Goal: Transaction & Acquisition: Book appointment/travel/reservation

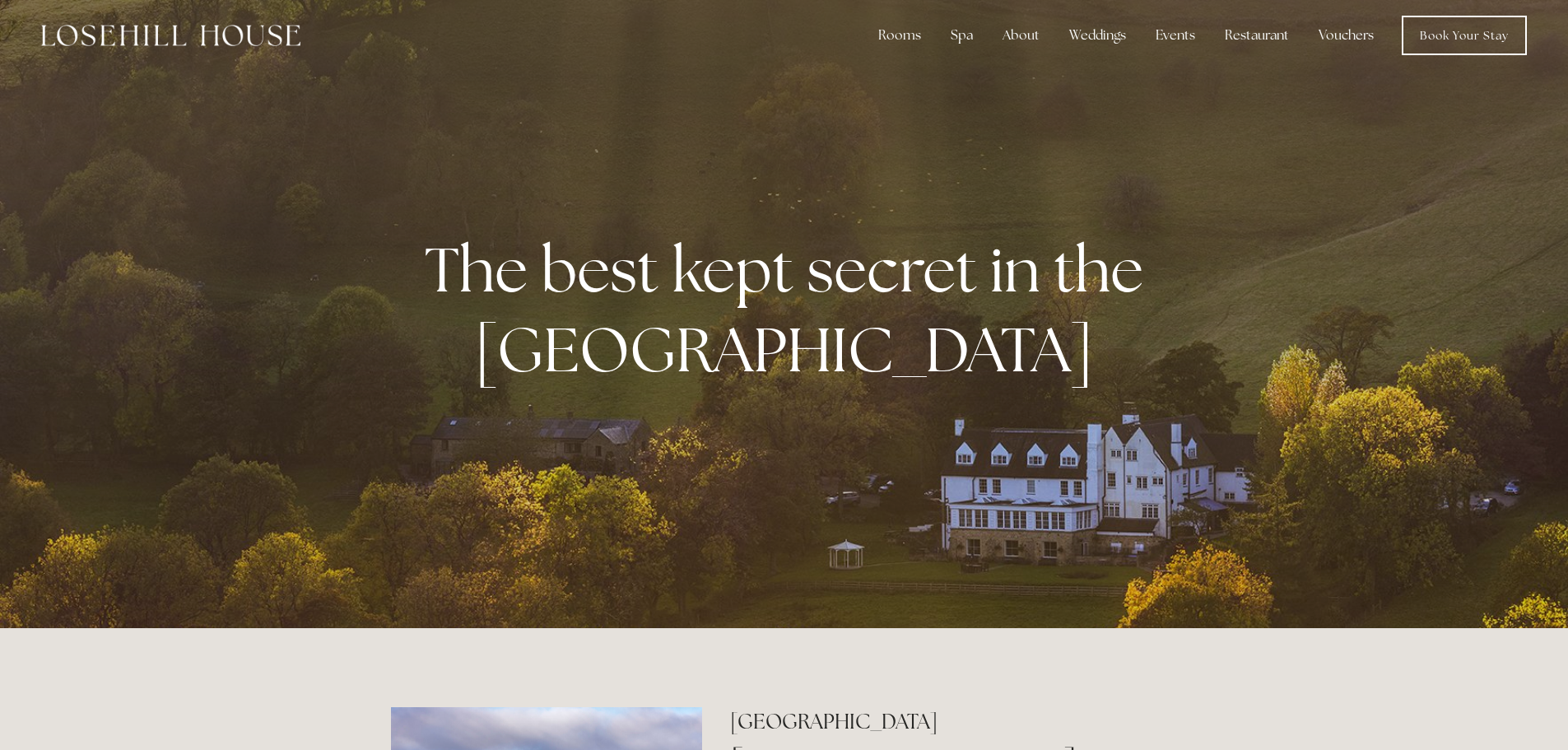
scroll to position [8, 0]
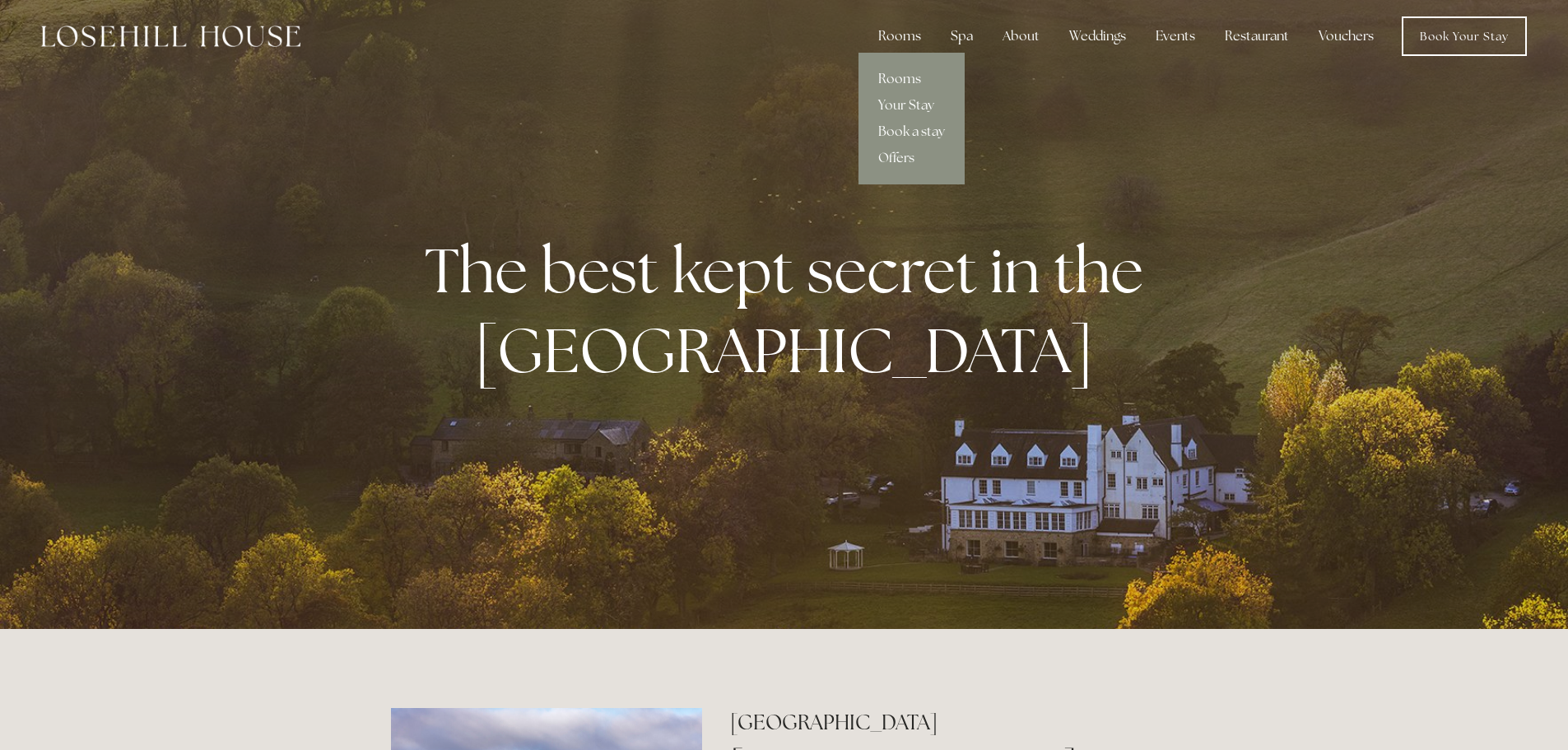
click at [899, 78] on link "Rooms" at bounding box center [911, 79] width 106 height 26
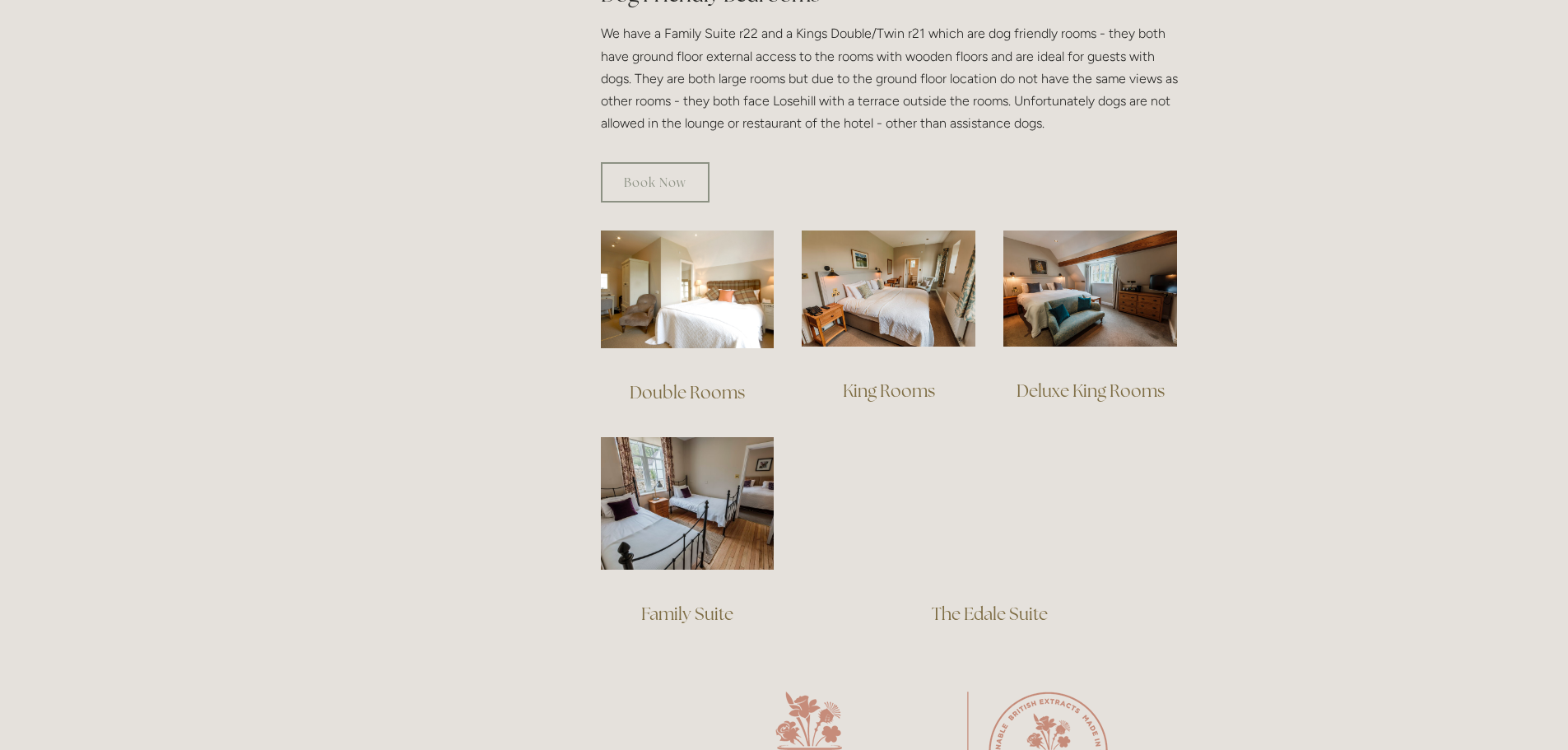
scroll to position [981, 0]
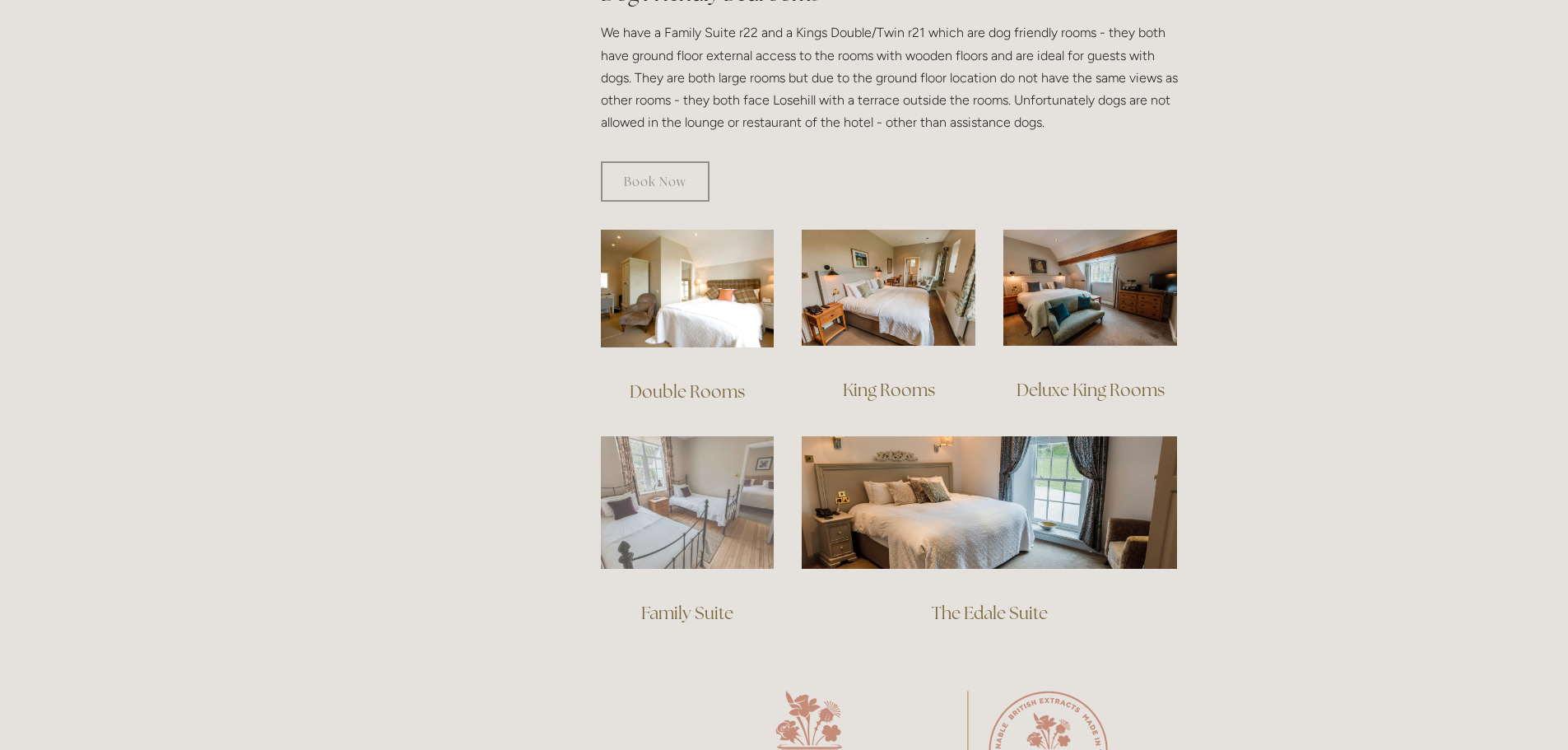
click at [673, 526] on img at bounding box center [687, 503] width 174 height 133
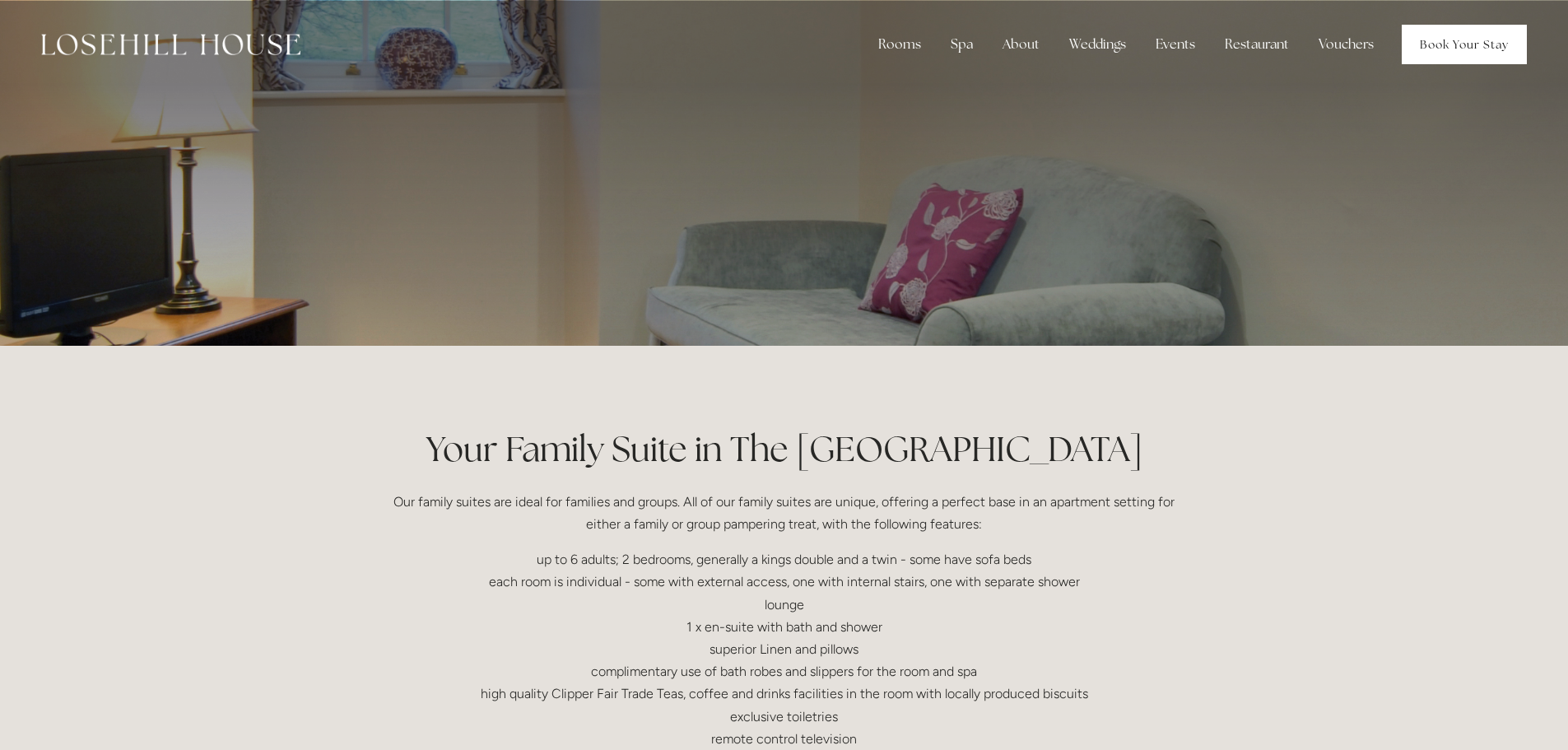
click at [1443, 48] on link "Book Your Stay" at bounding box center [1464, 44] width 125 height 39
